Goal: Navigation & Orientation: Find specific page/section

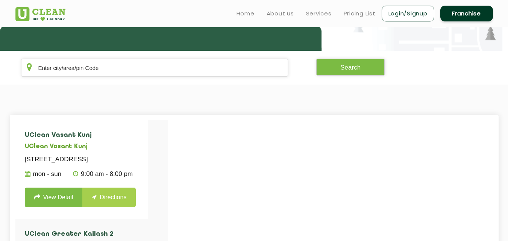
scroll to position [108, 0]
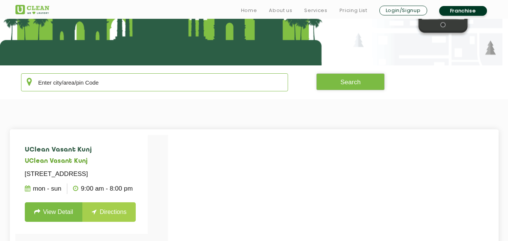
click at [170, 79] on input "text" at bounding box center [155, 82] width 268 height 18
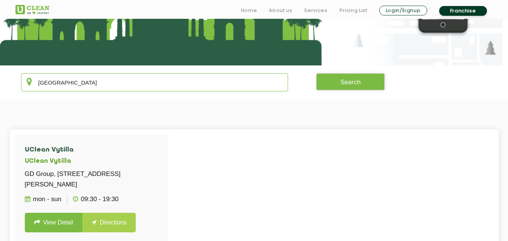
type input "[GEOGRAPHIC_DATA]"
click at [156, 154] on li "UClean Vytilla UClean Vytilla GD Group, [STREET_ADDRESS][PERSON_NAME] Mon - Sun…" at bounding box center [91, 190] width 153 height 110
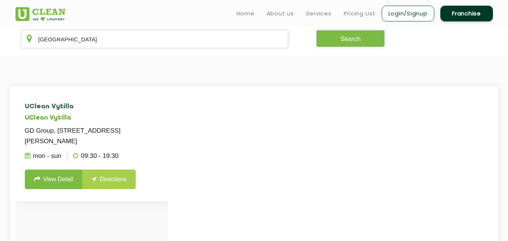
scroll to position [48, 0]
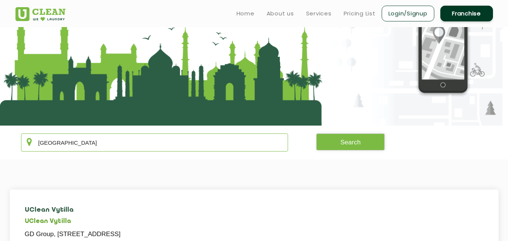
click at [140, 148] on input "[GEOGRAPHIC_DATA]" at bounding box center [155, 143] width 268 height 18
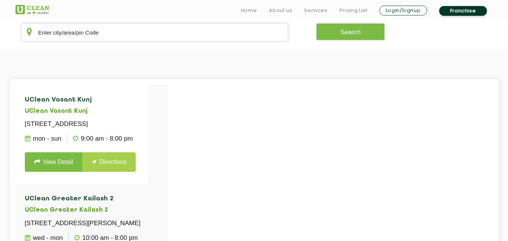
scroll to position [156, 0]
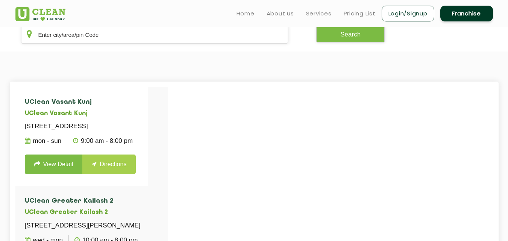
click at [252, 62] on section "UClean Vasant Kunj UClean Vasant Kunj Shop No.1, Block - C, Pocket 8, DDA Marke…" at bounding box center [254, 202] width 508 height 301
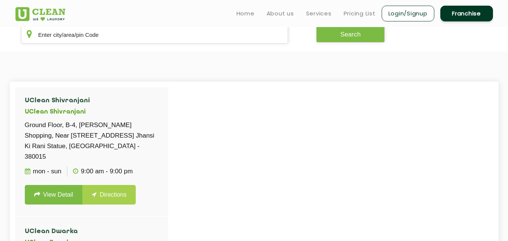
scroll to position [0, 0]
